Goal: Task Accomplishment & Management: Manage account settings

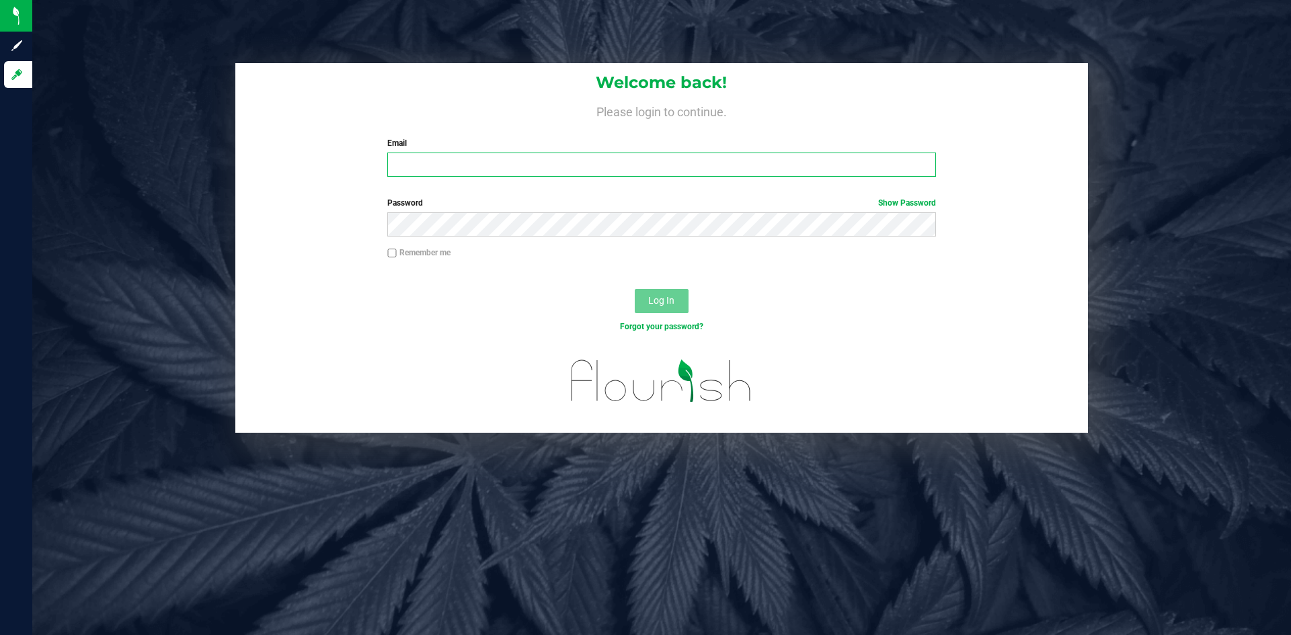
type input "[EMAIL_ADDRESS][DOMAIN_NAME]"
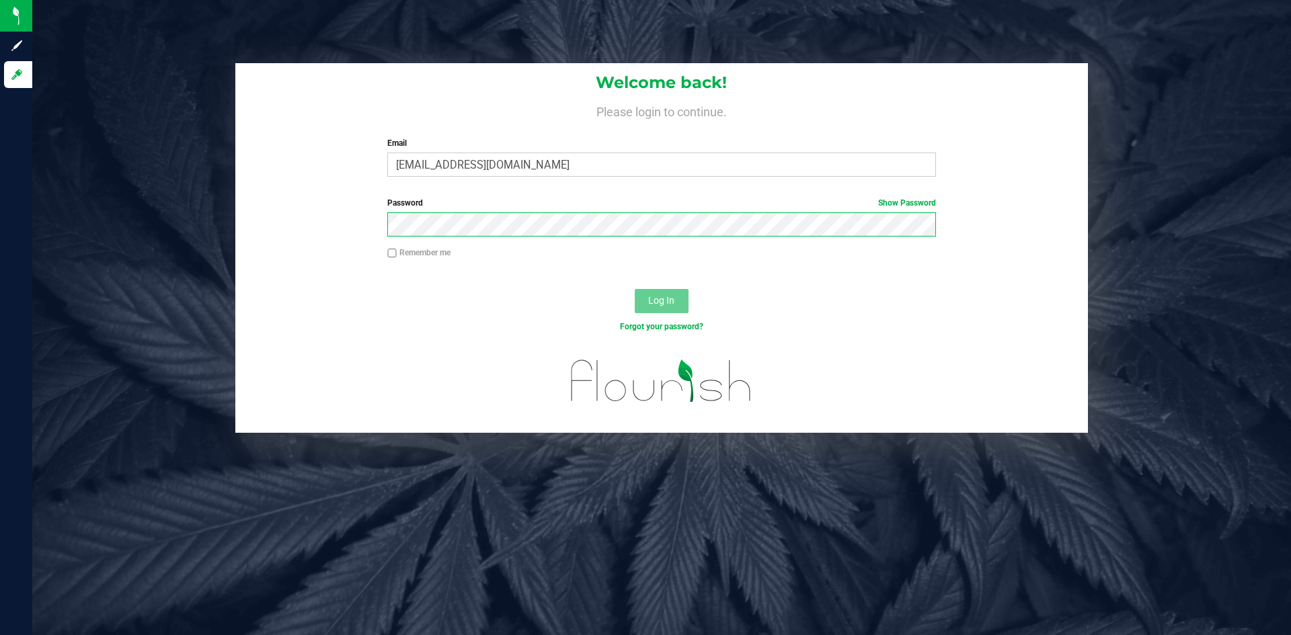
type input "[EMAIL_ADDRESS][DOMAIN_NAME]"
click at [379, 217] on div "Password Show Password" at bounding box center [661, 217] width 568 height 40
click at [635, 289] on button "Log In" at bounding box center [662, 301] width 54 height 24
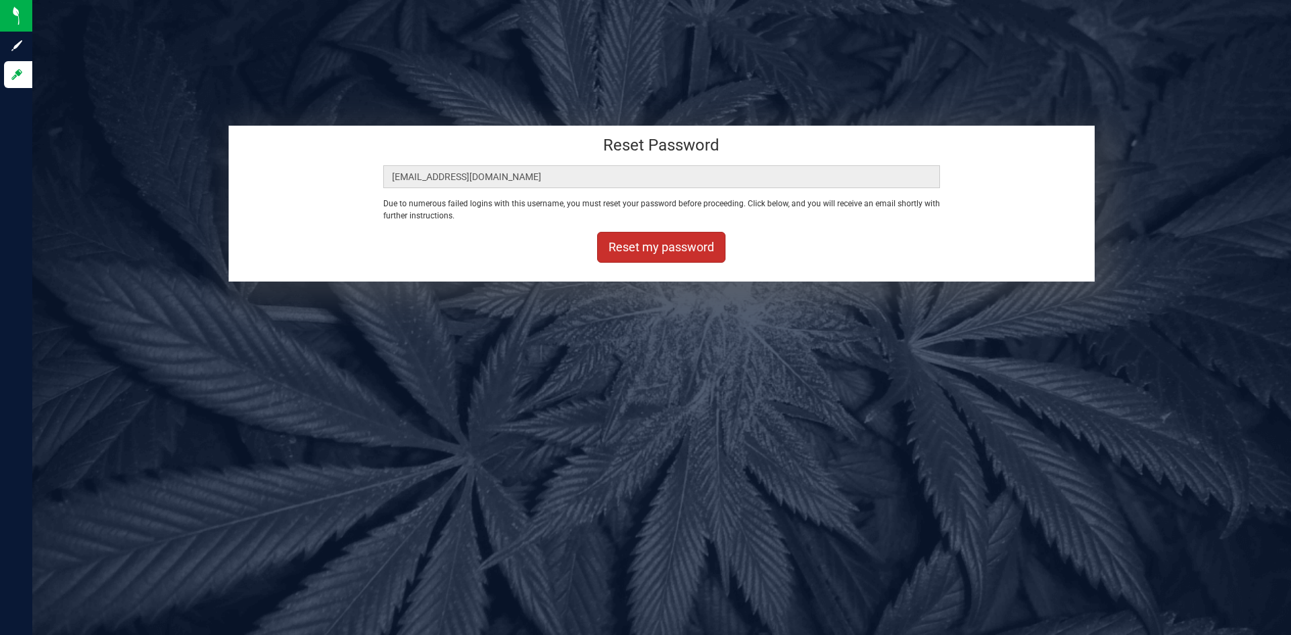
click at [667, 241] on button "Reset my password" at bounding box center [661, 247] width 128 height 31
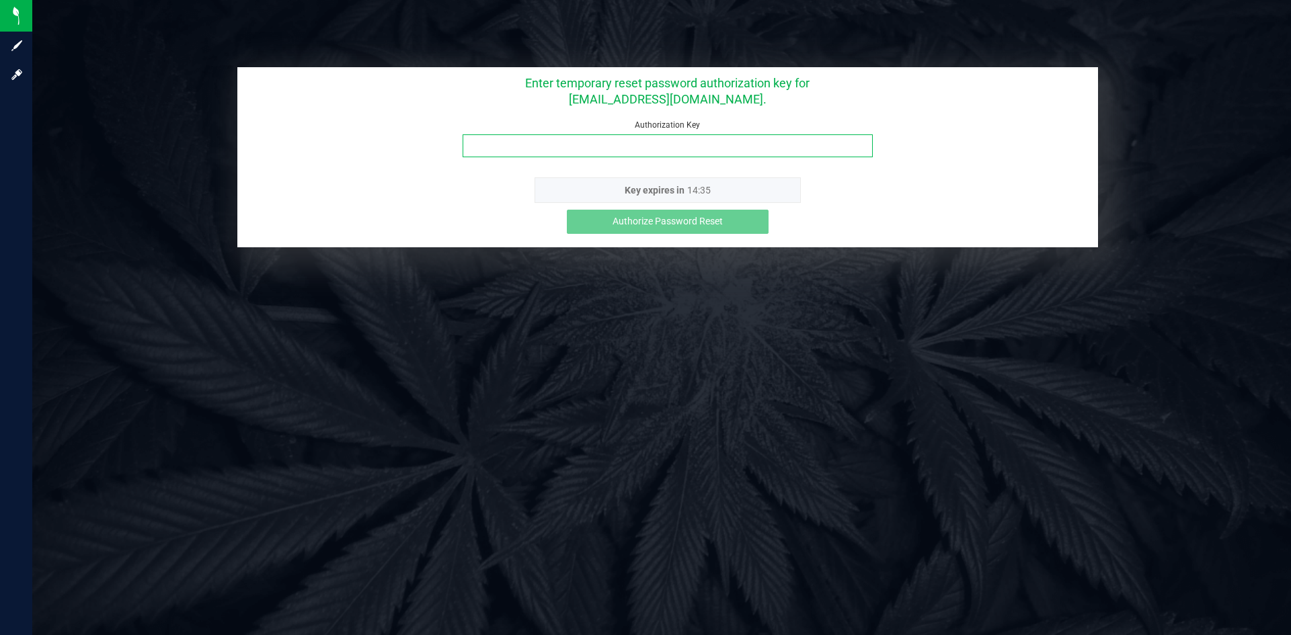
click at [549, 145] on input "Authorization Key" at bounding box center [668, 145] width 410 height 23
paste input "c05vo8iq"
type input "c05vo8iq"
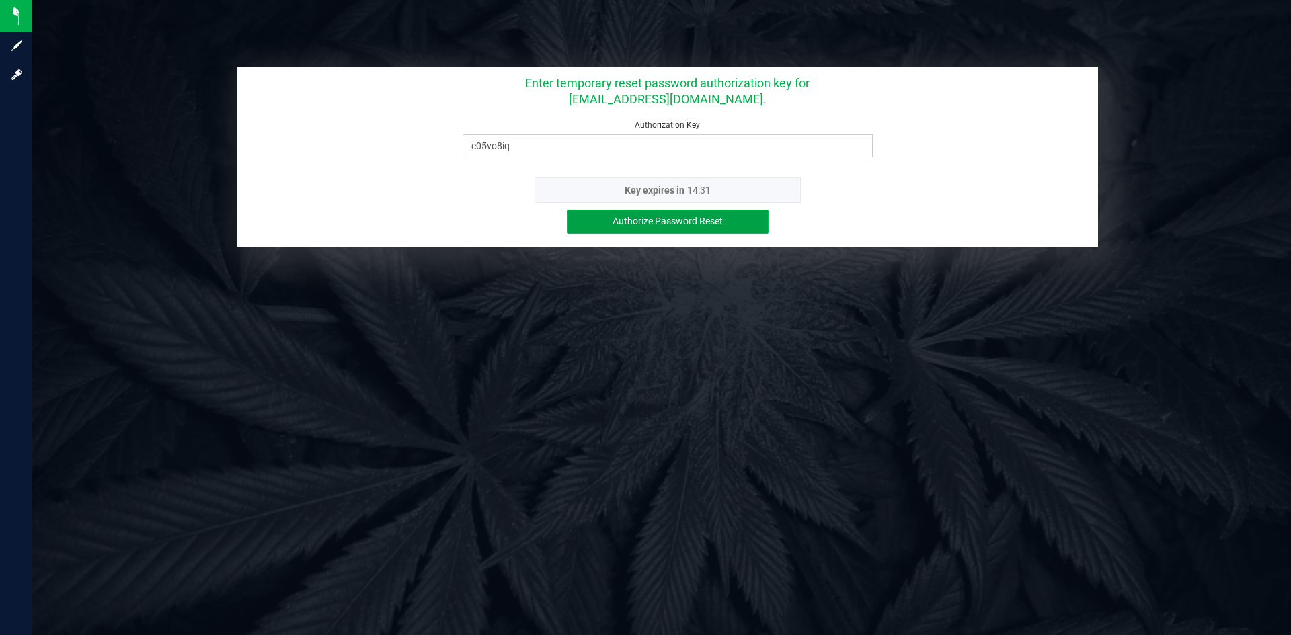
click at [681, 217] on span "Authorize Password Reset" at bounding box center [668, 221] width 110 height 11
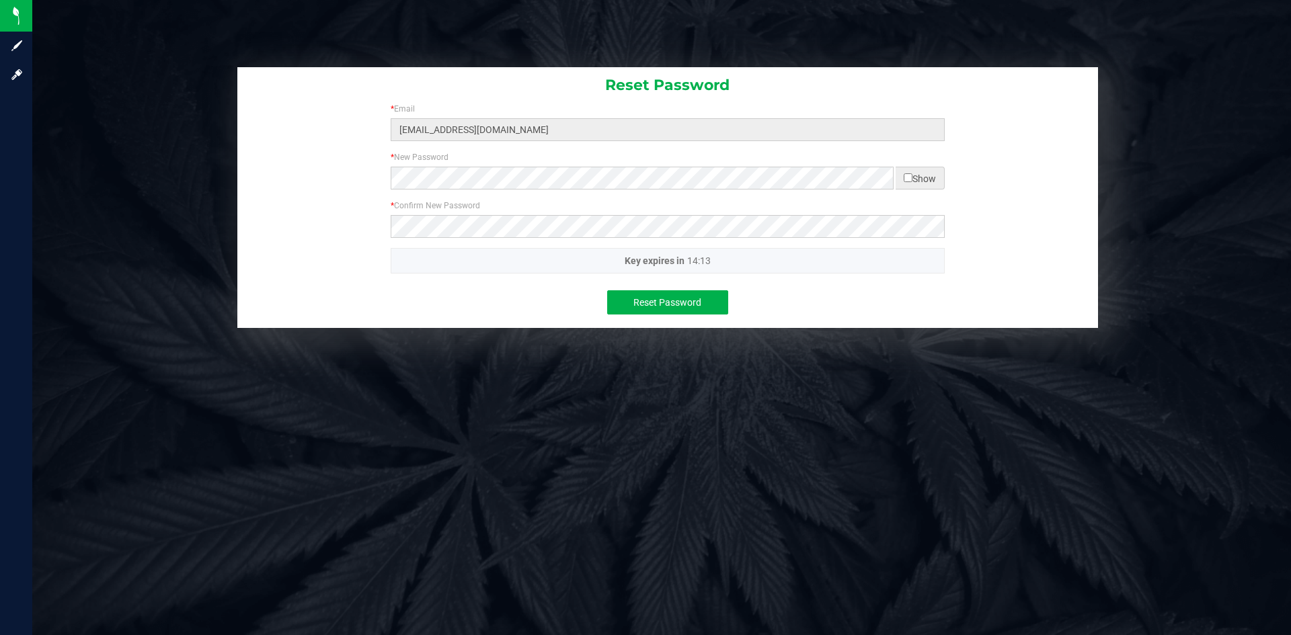
click at [778, 303] on div "Reset Password" at bounding box center [667, 302] width 400 height 24
click at [387, 225] on div "* Confirm New Password Please confirm your password. Passwords do not match." at bounding box center [668, 219] width 574 height 38
click at [356, 243] on div "* Confirm New Password Please confirm your password. Passwords do not match." at bounding box center [667, 224] width 861 height 48
click at [635, 301] on span "Reset Password" at bounding box center [667, 302] width 68 height 11
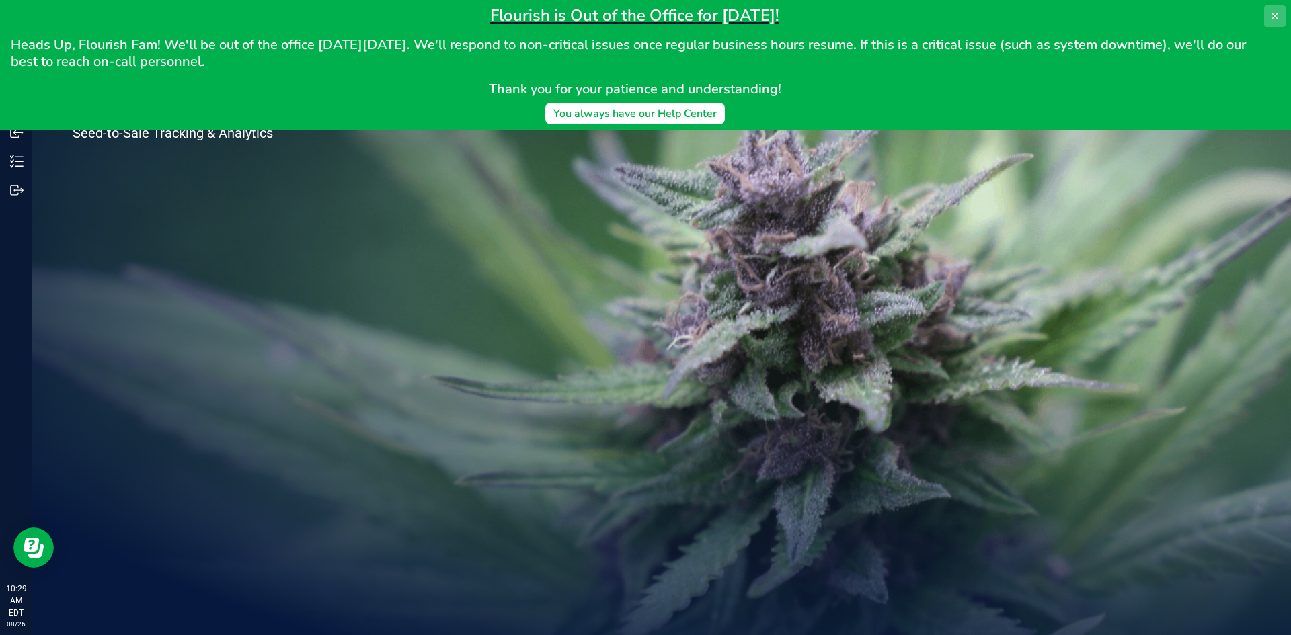
click at [1274, 16] on icon at bounding box center [1275, 16] width 11 height 11
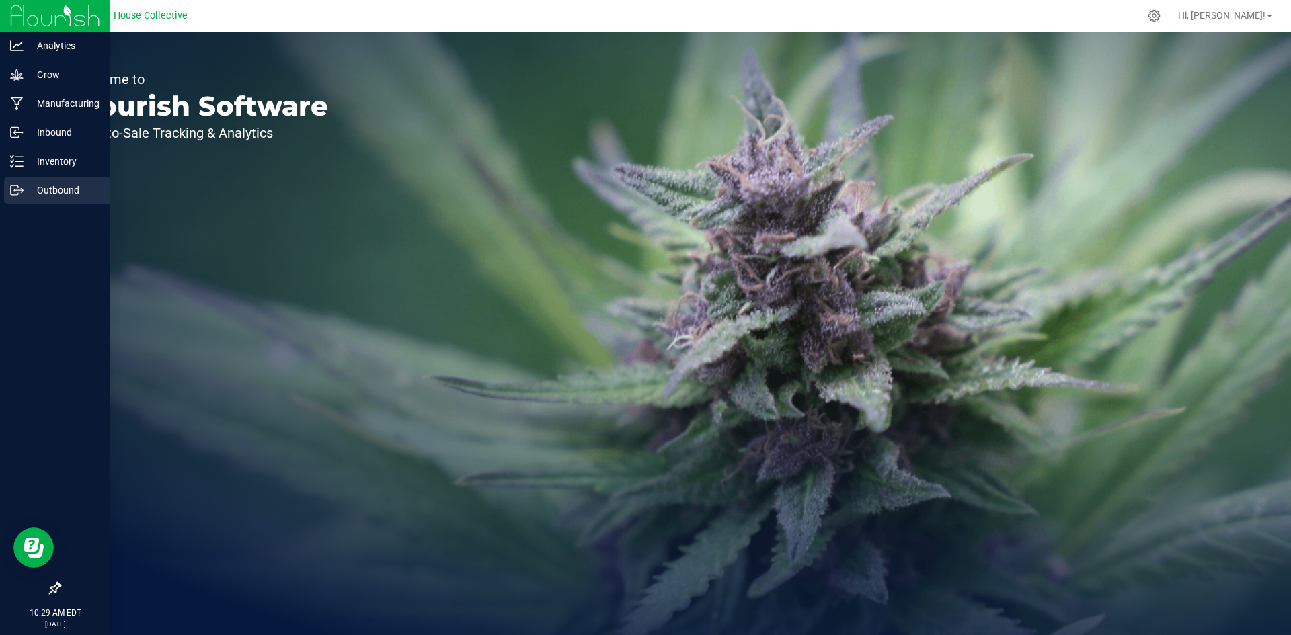
click at [39, 183] on p "Outbound" at bounding box center [64, 190] width 81 height 16
